Goal: Information Seeking & Learning: Find specific fact

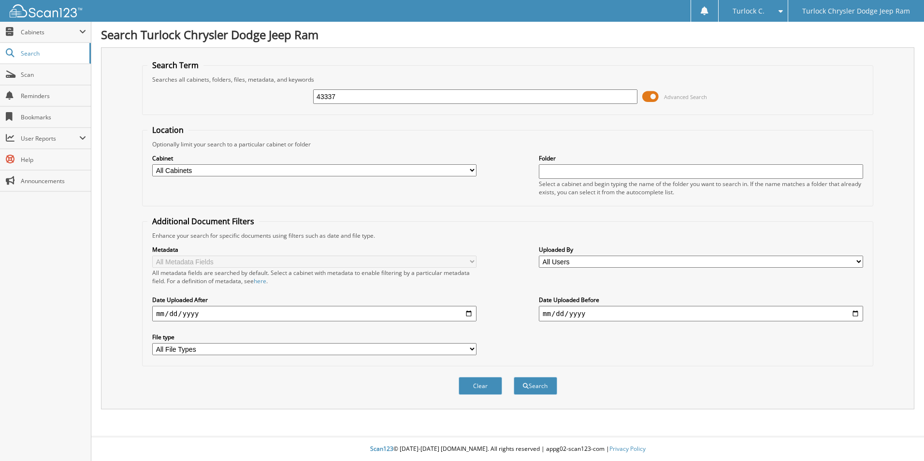
type input "43337"
click at [514, 377] on button "Search" at bounding box center [535, 386] width 43 height 18
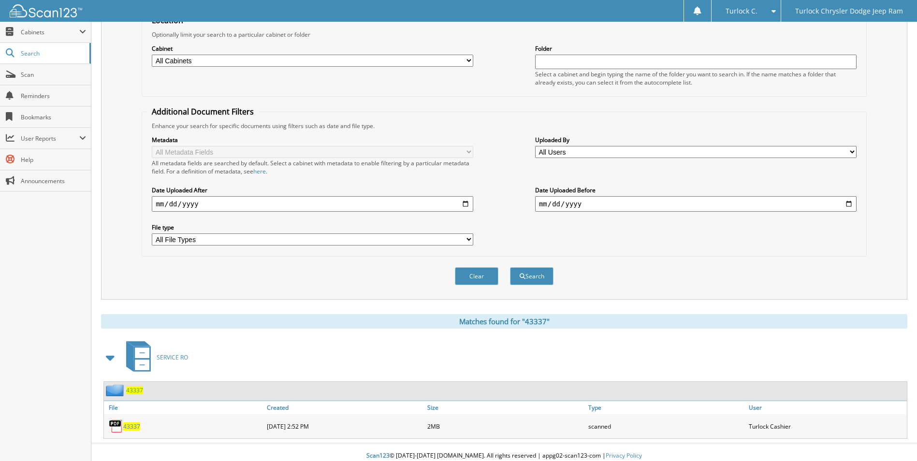
scroll to position [117, 0]
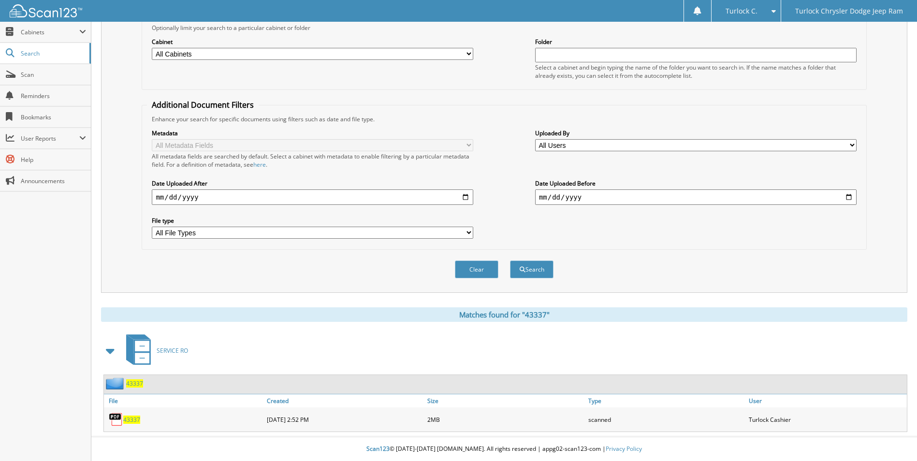
click at [129, 419] on span "43337" at bounding box center [131, 420] width 17 height 8
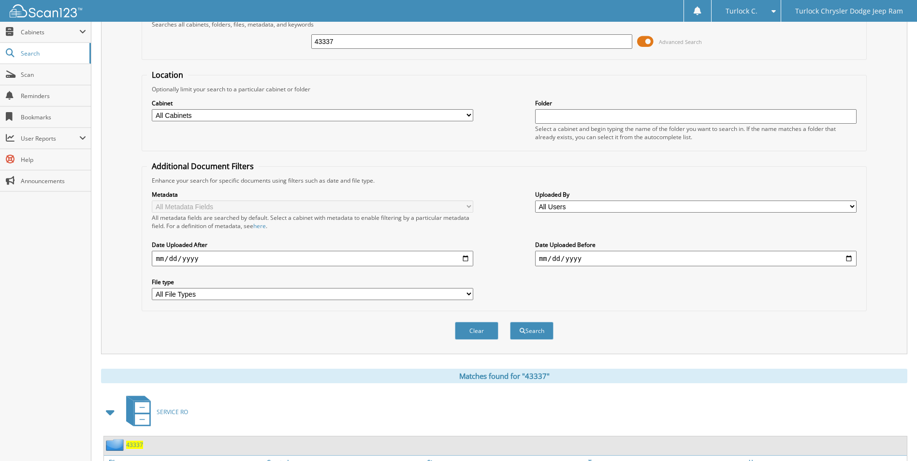
scroll to position [0, 0]
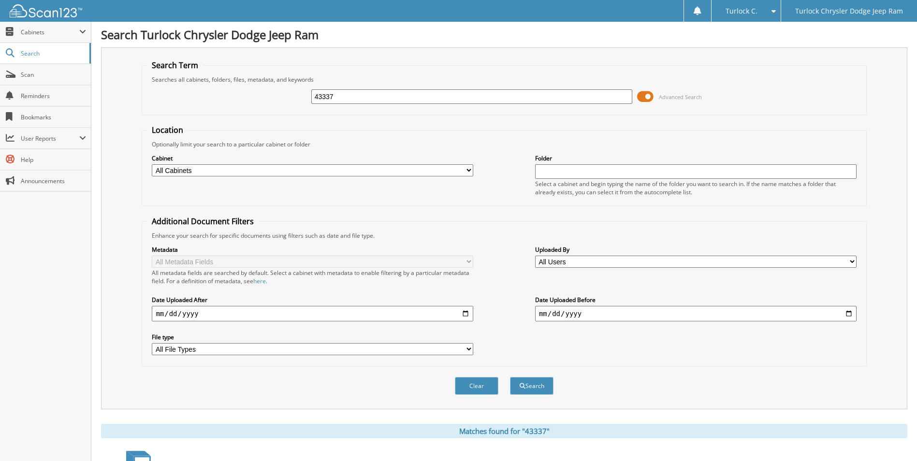
click at [375, 90] on input "43337" at bounding box center [471, 96] width 321 height 14
type input "43317"
click at [510, 377] on button "Search" at bounding box center [531, 386] width 43 height 18
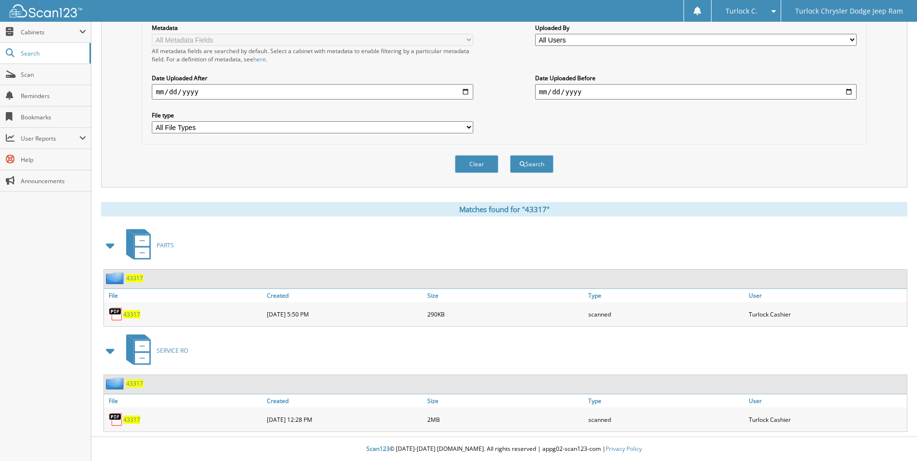
click at [128, 420] on span "43317" at bounding box center [131, 420] width 17 height 8
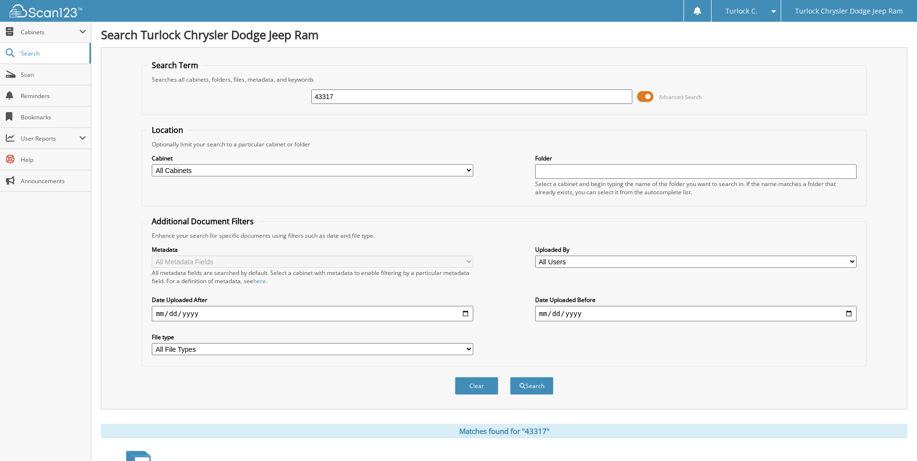
click at [375, 98] on input "43317" at bounding box center [471, 96] width 321 height 14
type input "43301"
click at [510, 377] on button "Search" at bounding box center [531, 386] width 43 height 18
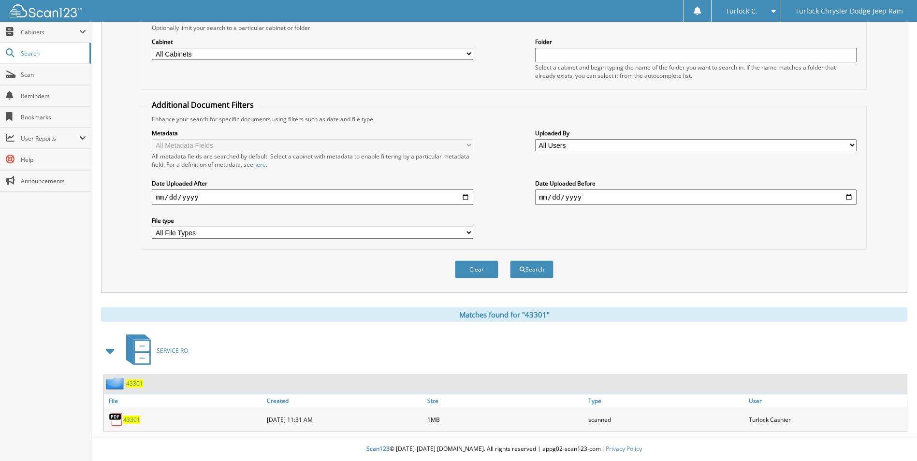
click at [128, 420] on span "43301" at bounding box center [131, 420] width 17 height 8
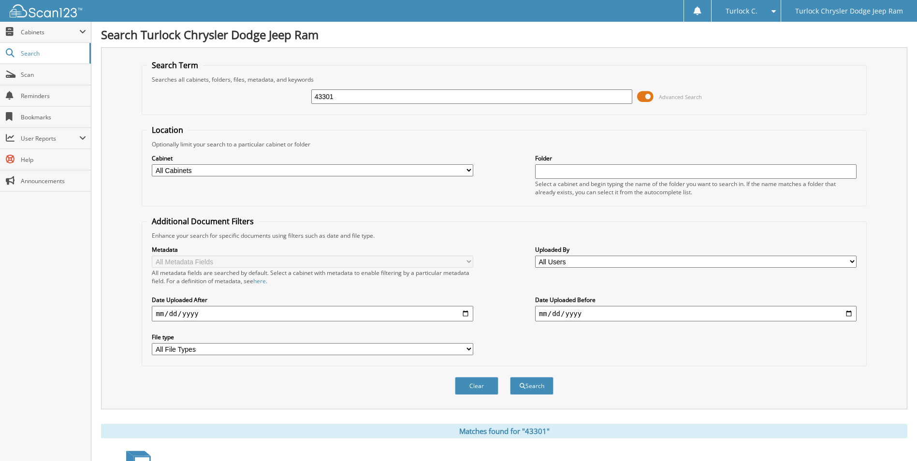
click at [402, 109] on div "43301 Advanced Search" at bounding box center [504, 97] width 714 height 26
click at [398, 100] on input "43301" at bounding box center [471, 96] width 321 height 14
type input "42842"
click at [510, 377] on button "Search" at bounding box center [531, 386] width 43 height 18
